Goal: Information Seeking & Learning: Find specific fact

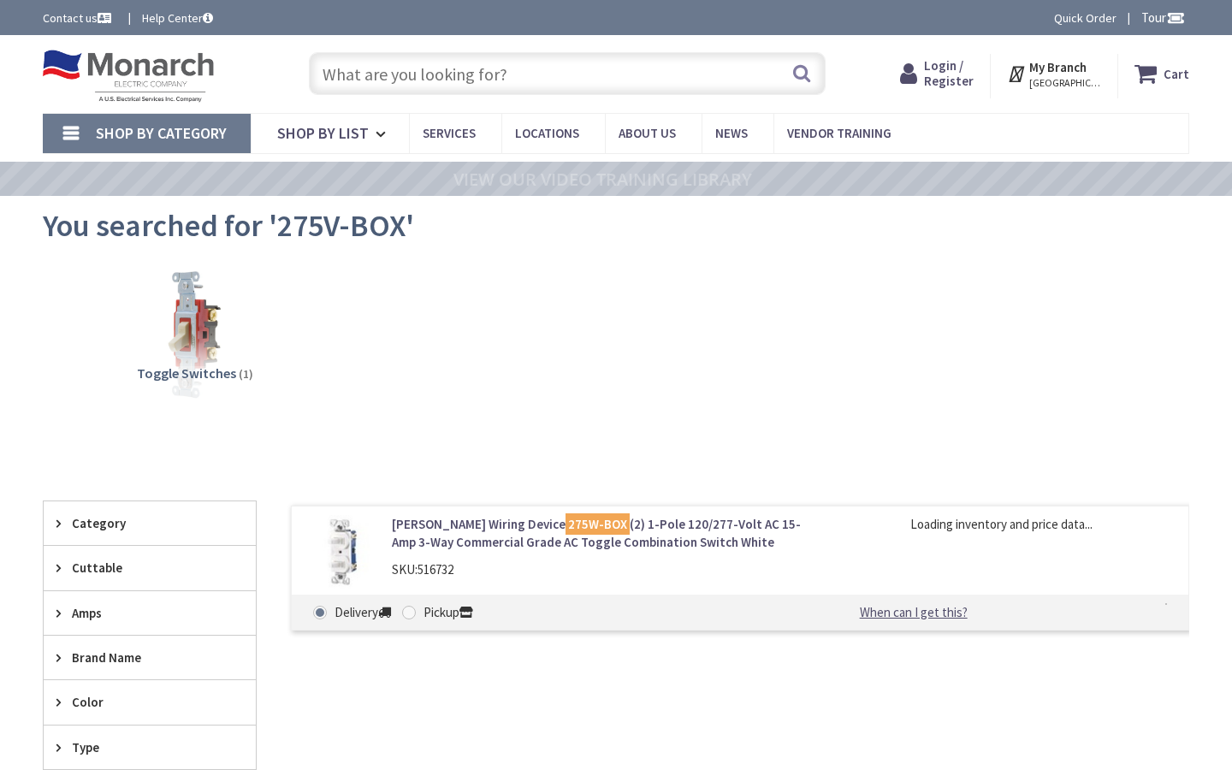
type input "V8+2G, Mesa, AZ 85212, USA"
